Goal: Navigation & Orientation: Find specific page/section

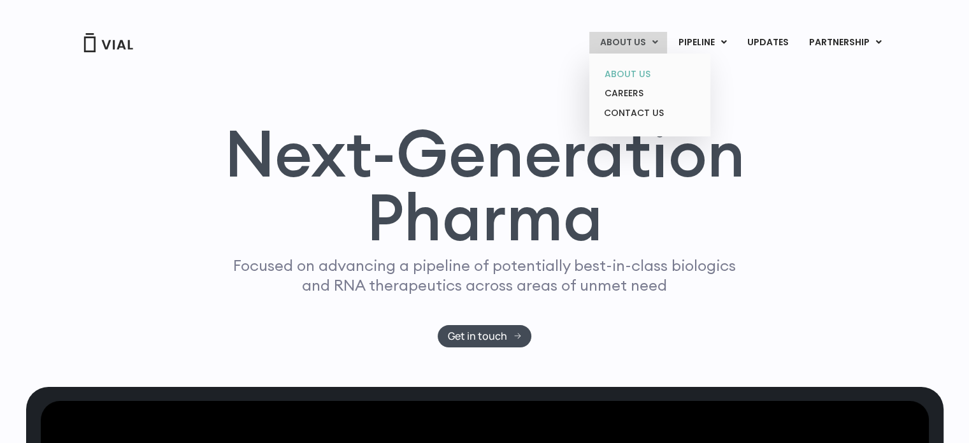
click at [633, 73] on link "ABOUT US" at bounding box center [649, 74] width 111 height 20
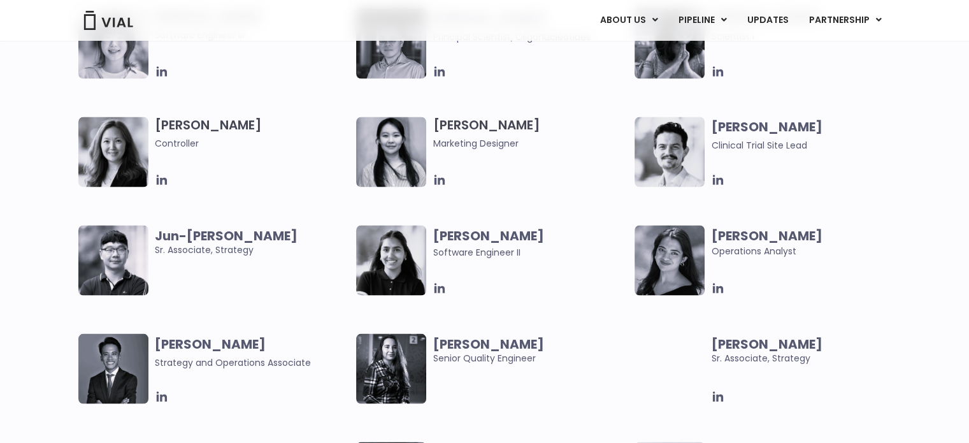
scroll to position [2230, 0]
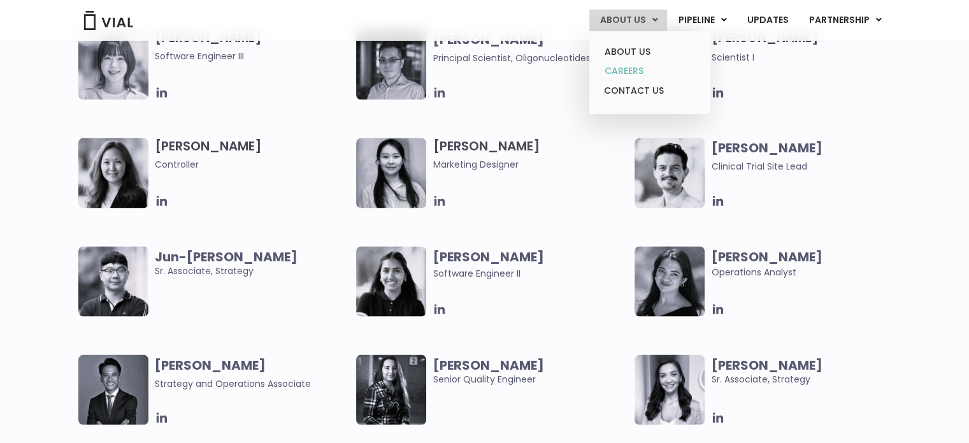
click at [640, 68] on link "CAREERS" at bounding box center [649, 71] width 111 height 20
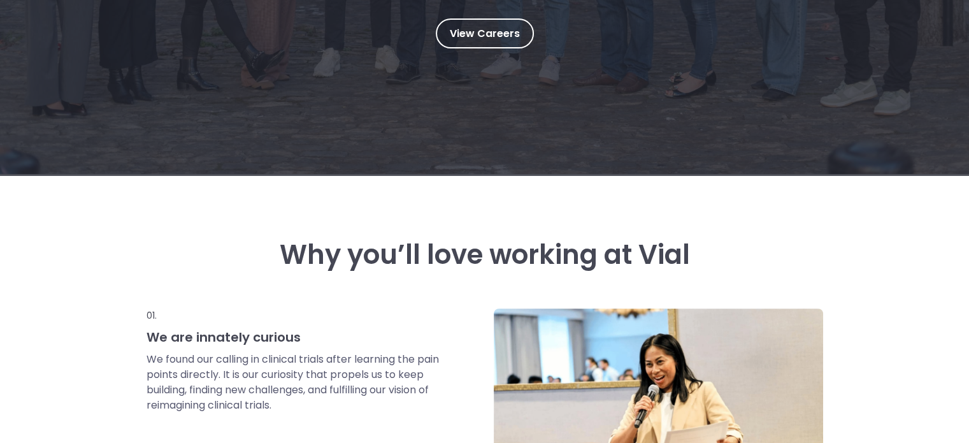
scroll to position [283, 0]
